Goal: Information Seeking & Learning: Check status

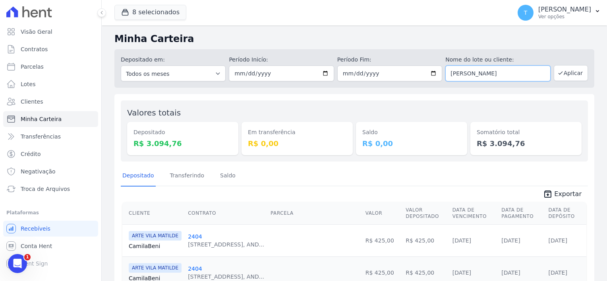
drag, startPoint x: 521, startPoint y: 75, endPoint x: 381, endPoint y: 90, distance: 141.0
click at [381, 90] on div "Minha Carteira Depositado em: Todos os meses Julho/2017 Agosto/2017 Setembro/20…" at bounding box center [354, 189] width 505 height 328
paste input "[PERSON_NAME][DATE]"
type input "[PERSON_NAME][DATE]"
click at [567, 71] on button "Aplicar" at bounding box center [570, 73] width 34 height 16
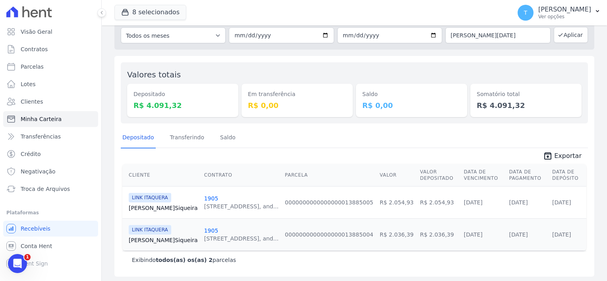
scroll to position [39, 0]
click at [15, 263] on icon "Abertura do Messenger da Intercom" at bounding box center [16, 262] width 6 height 6
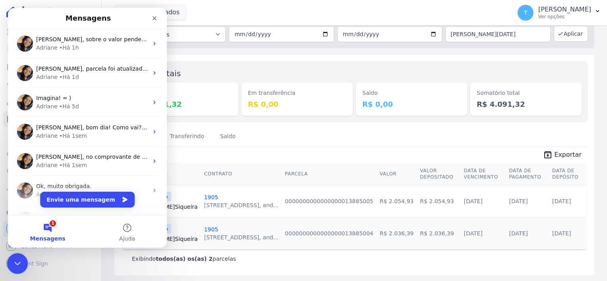
scroll to position [0, 0]
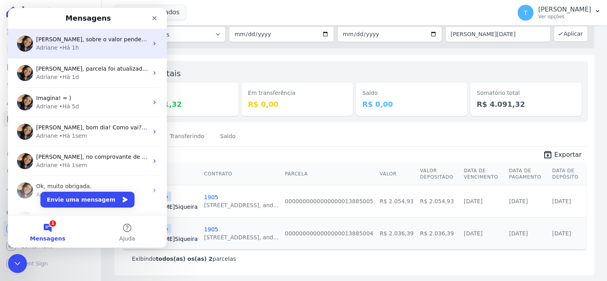
click at [86, 50] on div "Adriane • Há 1h" at bounding box center [92, 48] width 112 height 8
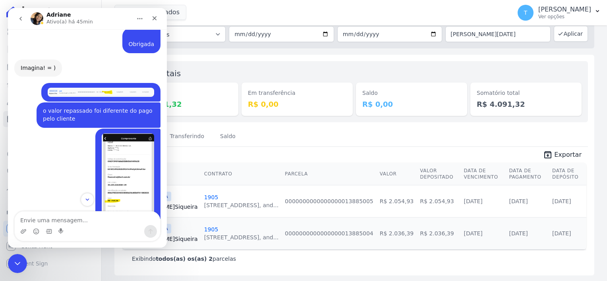
scroll to position [469, 0]
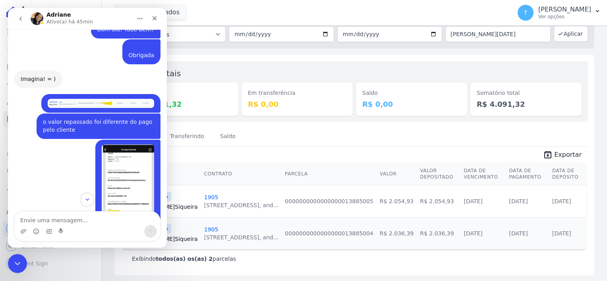
click at [20, 17] on icon "go back" at bounding box center [20, 18] width 6 height 6
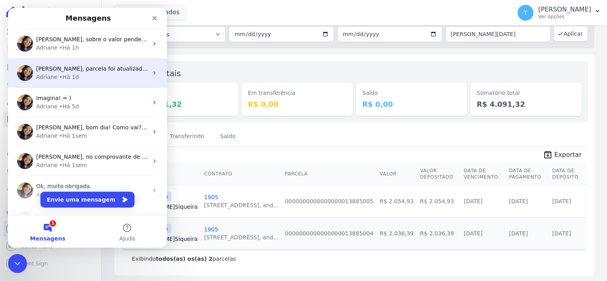
click at [52, 81] on div "Adriane" at bounding box center [46, 77] width 21 height 8
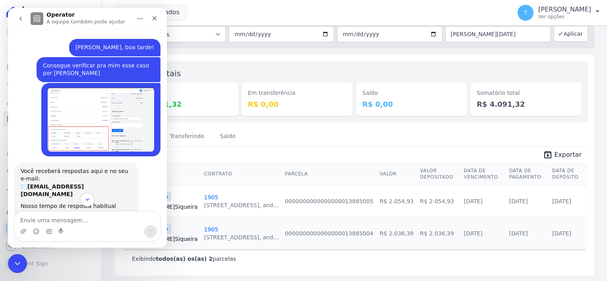
click at [81, 132] on img "Thayna diz…" at bounding box center [101, 120] width 106 height 64
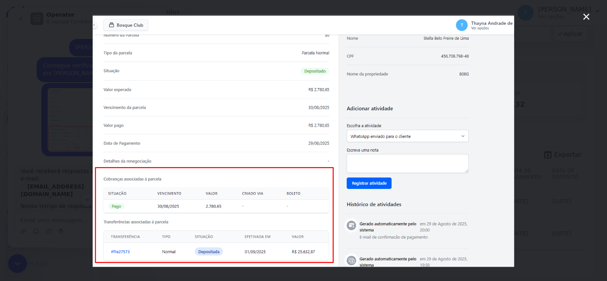
click at [583, 16] on icon "Fechar" at bounding box center [586, 17] width 10 height 10
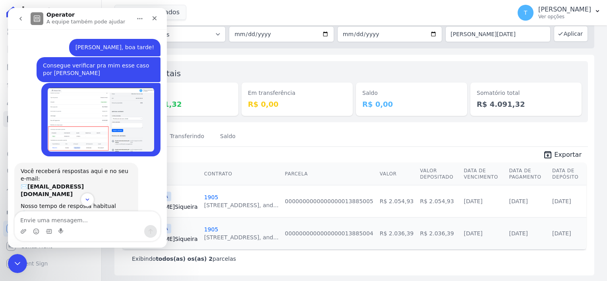
click at [22, 17] on icon "go back" at bounding box center [20, 18] width 6 height 6
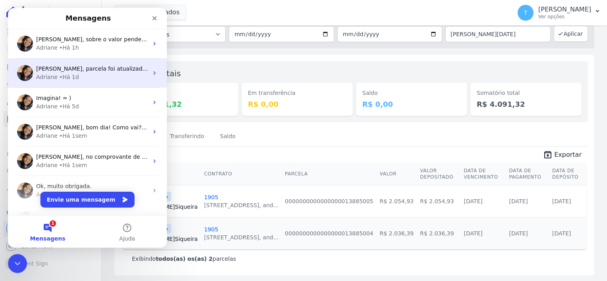
click at [105, 68] on span "[PERSON_NAME], parcela foi atualizada para Depsitada. ; )" at bounding box center [117, 69] width 163 height 6
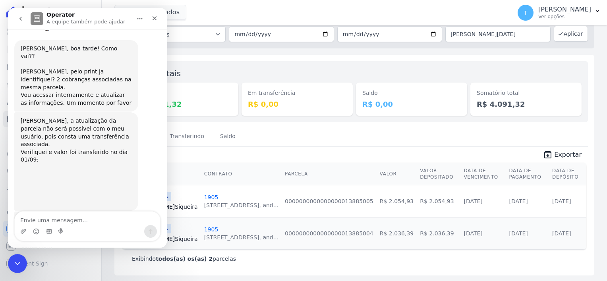
scroll to position [340, 0]
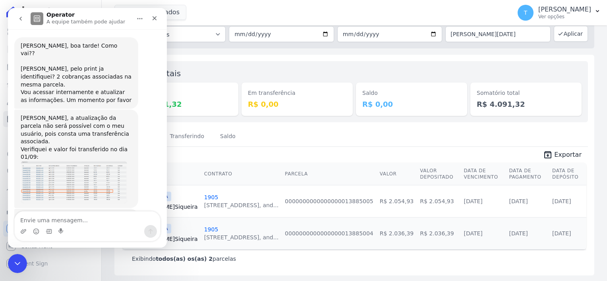
click at [22, 19] on icon "go back" at bounding box center [20, 18] width 6 height 6
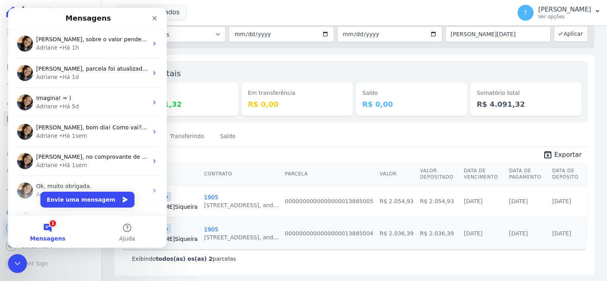
scroll to position [0, 0]
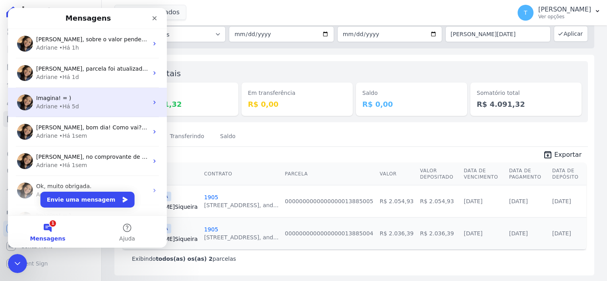
click at [69, 107] on div "• Há 5d" at bounding box center [69, 106] width 20 height 8
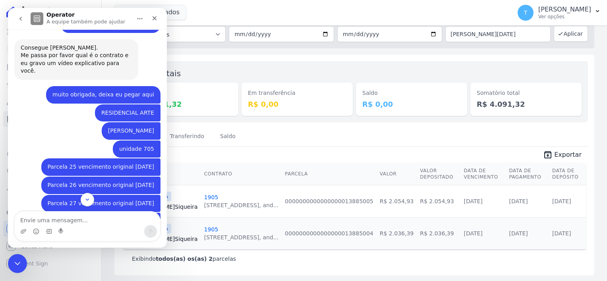
scroll to position [572, 0]
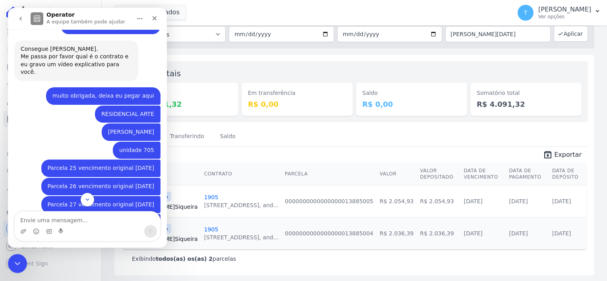
click at [20, 21] on icon "go back" at bounding box center [20, 18] width 6 height 6
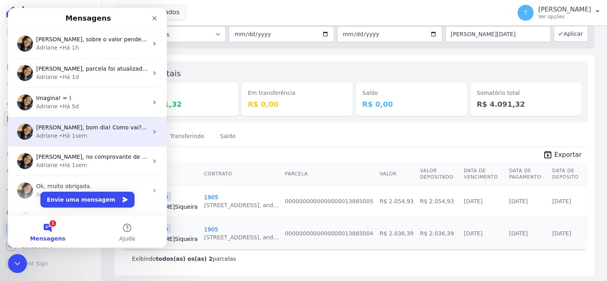
click at [87, 139] on div "Adriane • Há 1sem" at bounding box center [92, 136] width 112 height 8
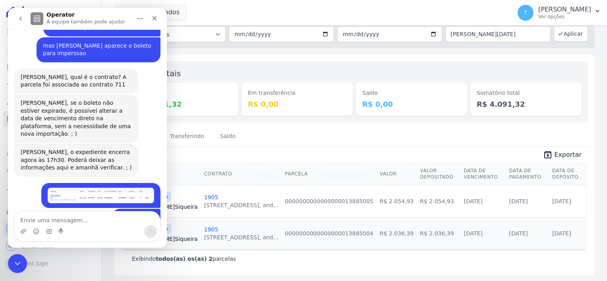
scroll to position [1171, 0]
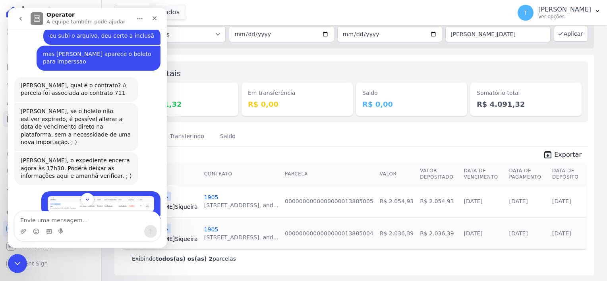
click at [106, 196] on img "Thayna diz…" at bounding box center [101, 203] width 106 height 15
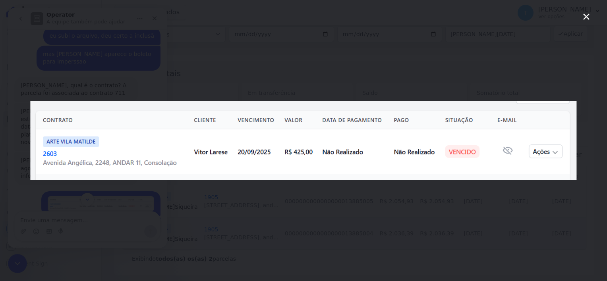
scroll to position [0, 0]
click at [585, 15] on icon "Fechar" at bounding box center [586, 16] width 6 height 6
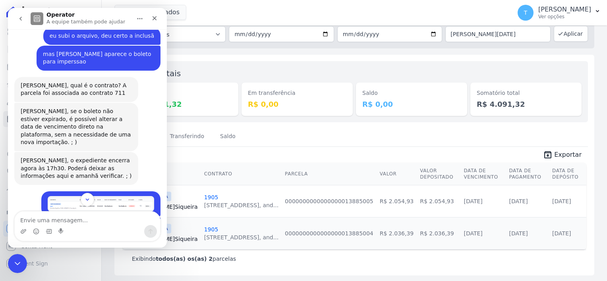
click at [17, 17] on button "go back" at bounding box center [20, 18] width 15 height 15
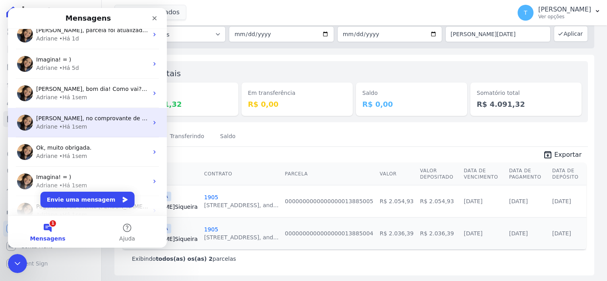
scroll to position [40, 0]
click at [102, 126] on div "Adriane • Há 1sem" at bounding box center [92, 125] width 112 height 8
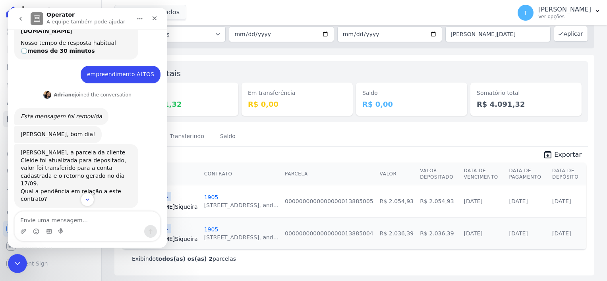
scroll to position [0, 0]
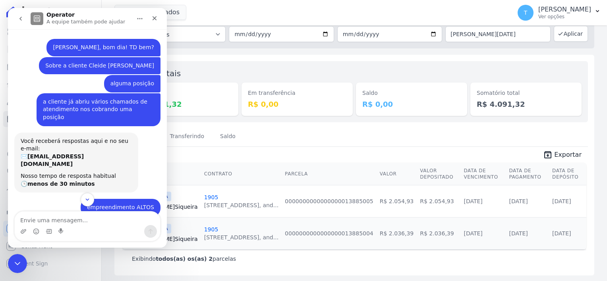
click at [17, 19] on button "go back" at bounding box center [20, 18] width 15 height 15
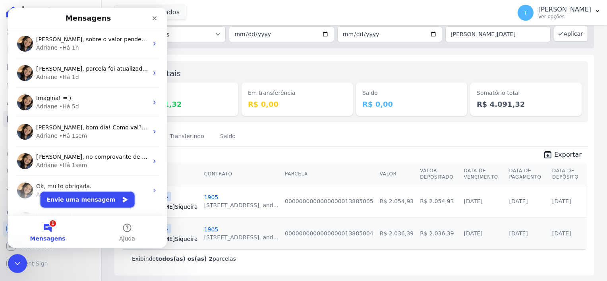
click at [92, 203] on button "Envie uma mensagem" at bounding box center [87, 200] width 94 height 16
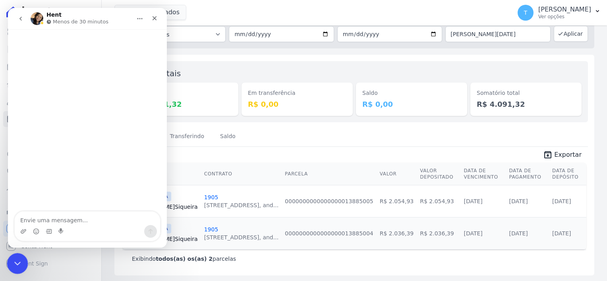
click at [12, 264] on icon "Encerramento do Messenger da Intercom" at bounding box center [17, 263] width 10 height 10
